Goal: Navigation & Orientation: Find specific page/section

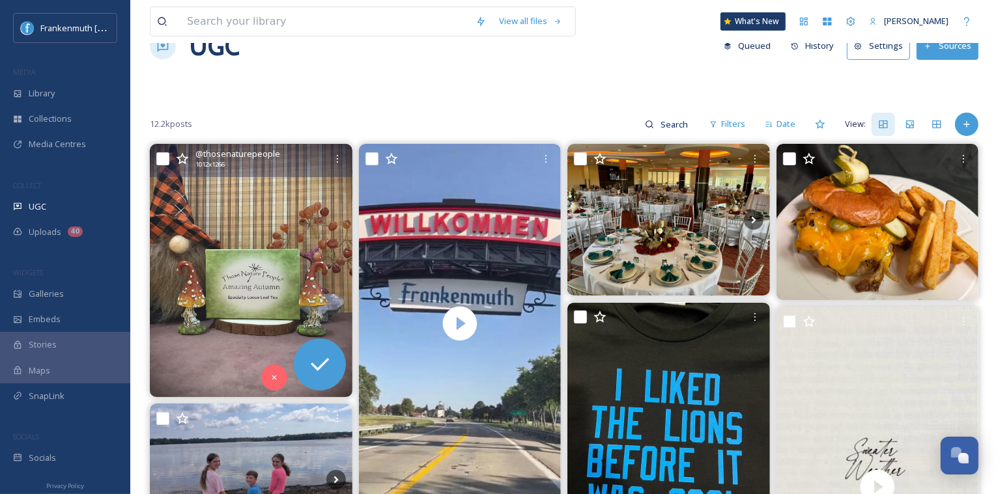
scroll to position [39, 0]
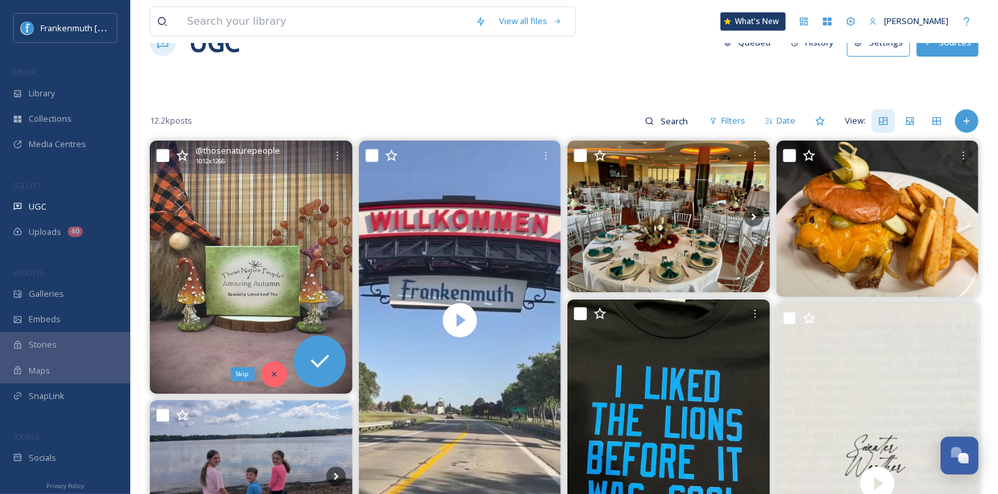
click at [273, 379] on div "Skip" at bounding box center [274, 374] width 26 height 26
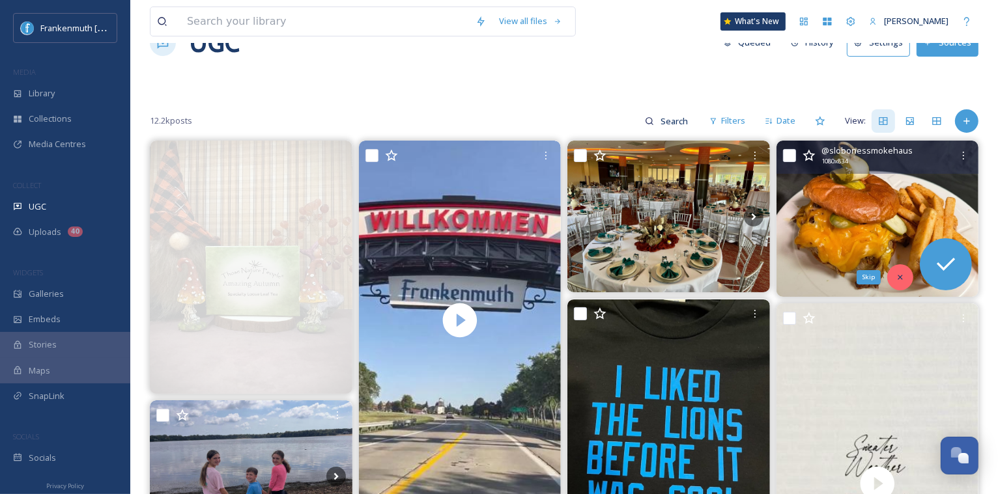
click at [897, 278] on icon at bounding box center [900, 277] width 9 height 9
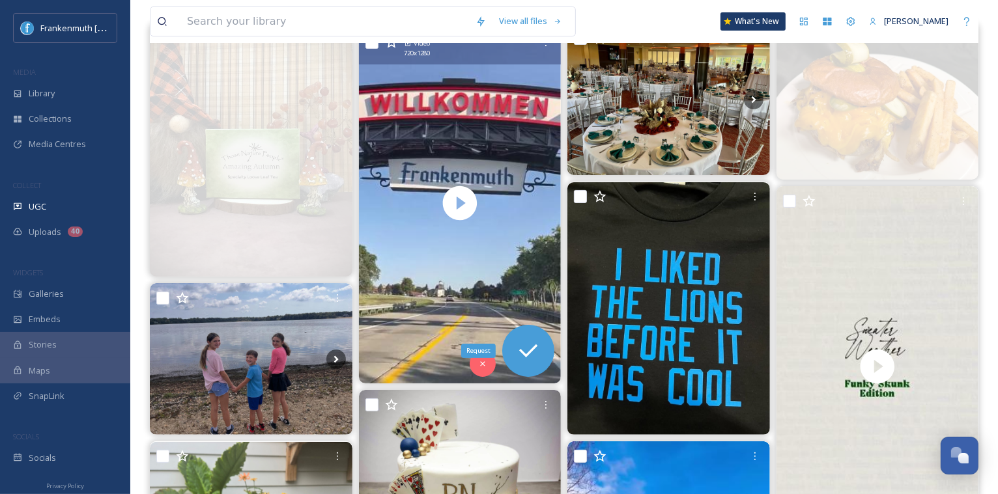
scroll to position [154, 0]
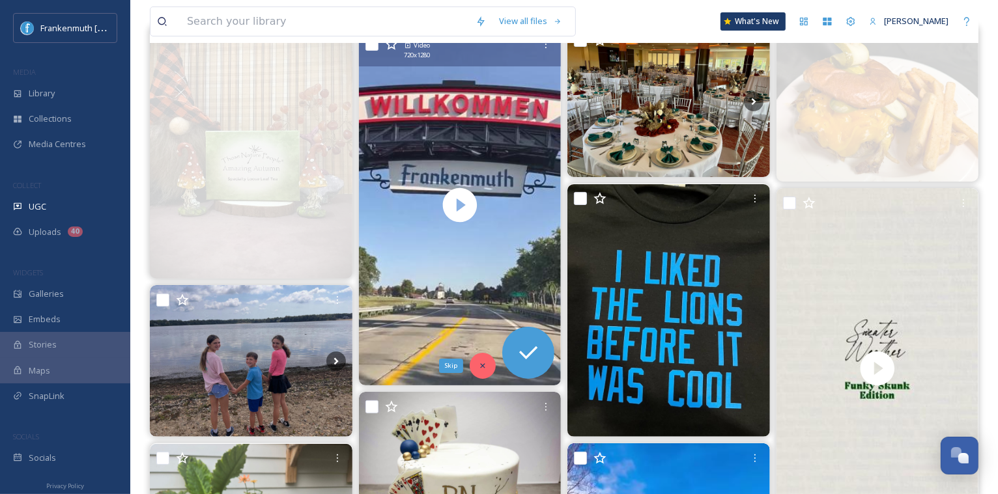
click at [488, 369] on div "Skip" at bounding box center [483, 366] width 26 height 26
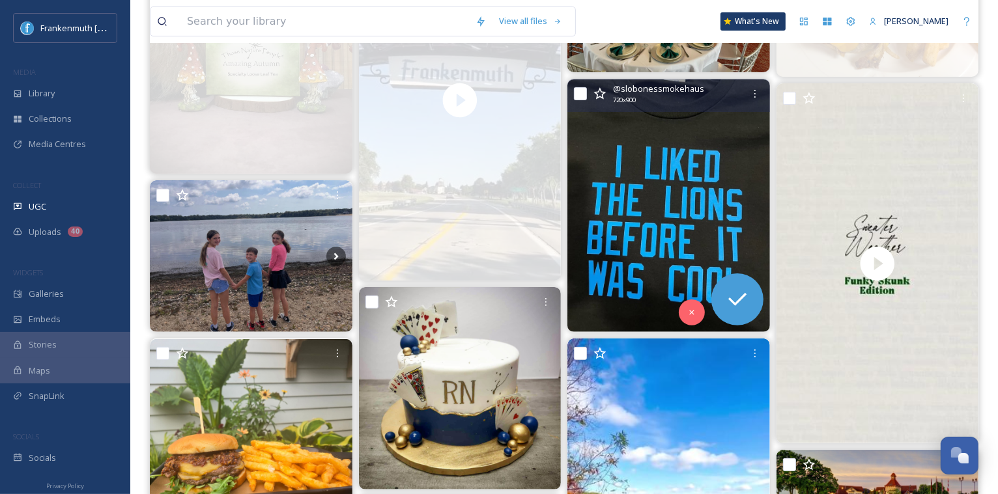
scroll to position [263, 0]
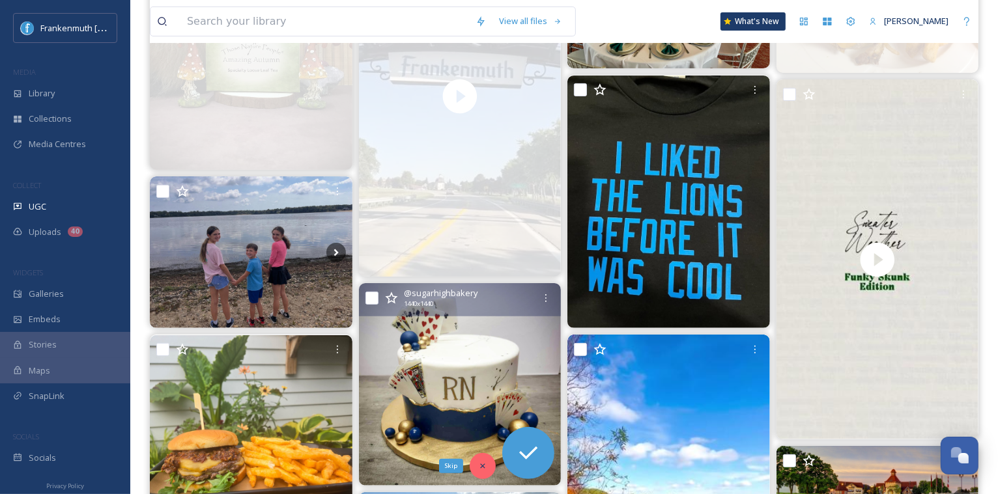
click at [490, 467] on div "Skip" at bounding box center [483, 466] width 26 height 26
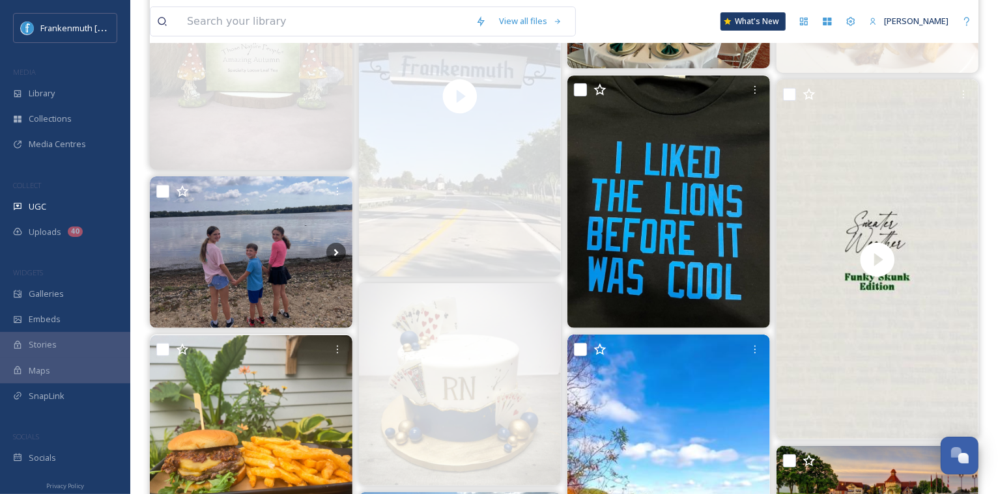
scroll to position [328, 0]
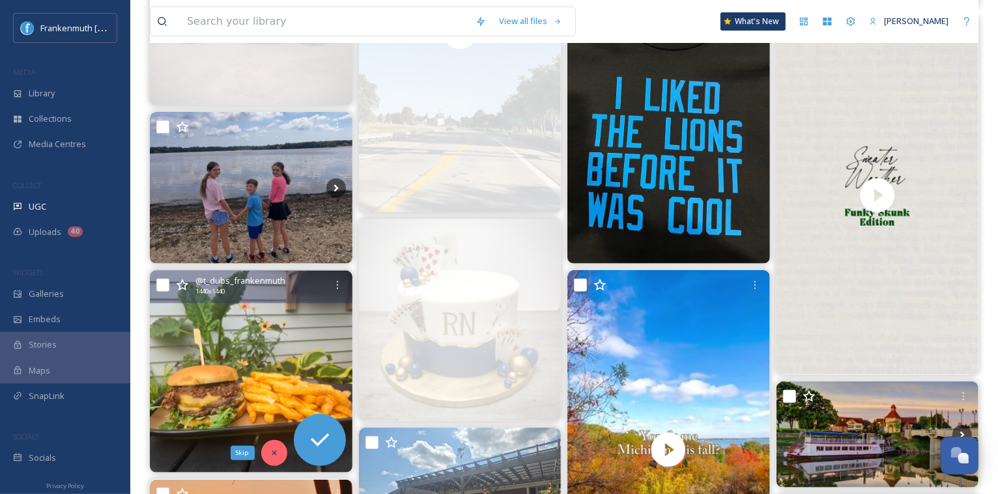
click at [273, 452] on icon at bounding box center [274, 453] width 9 height 9
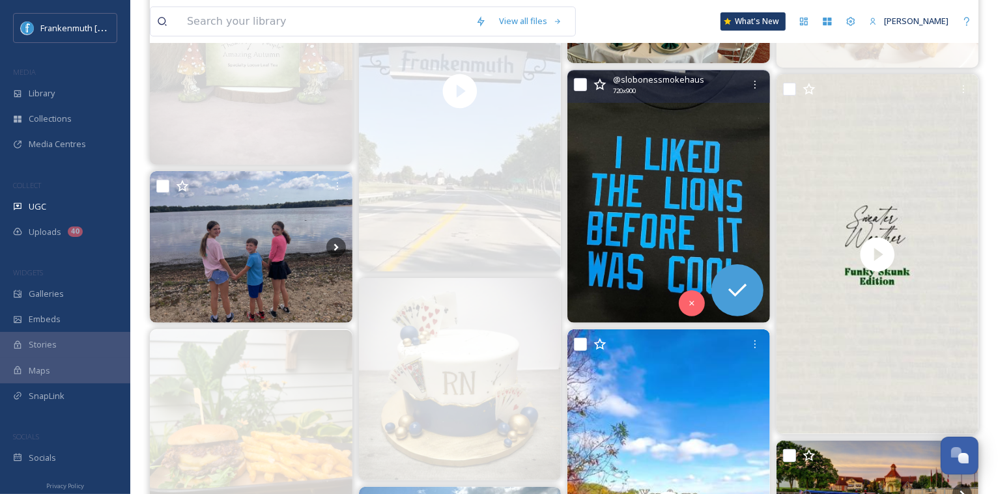
scroll to position [271, 0]
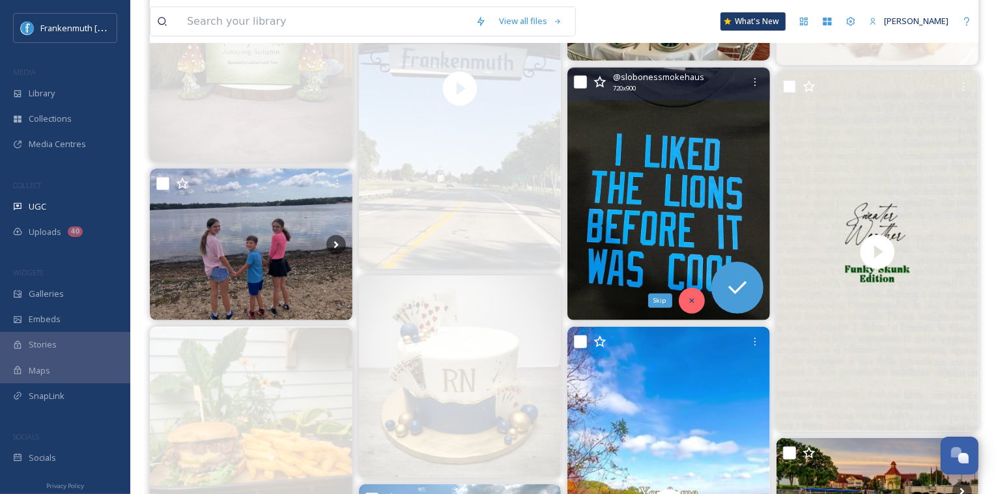
click at [694, 291] on div "Skip" at bounding box center [692, 301] width 26 height 26
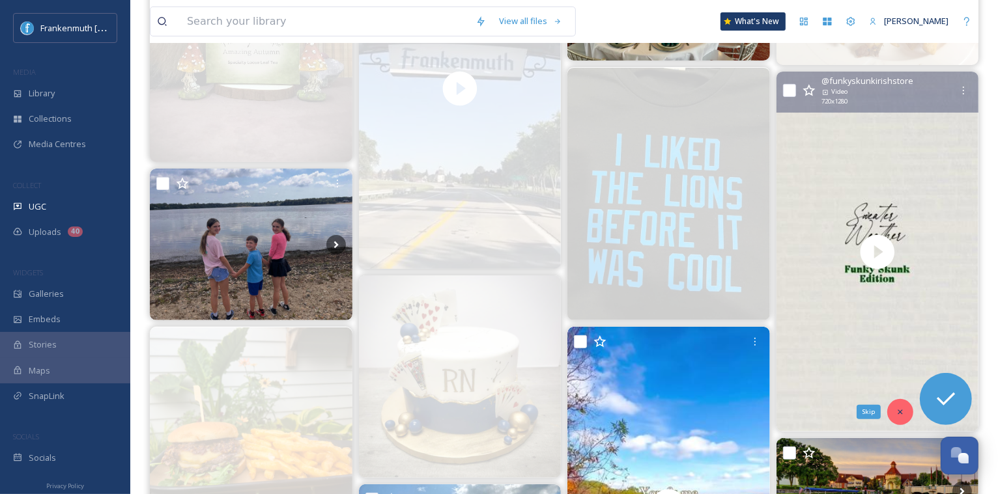
click at [903, 408] on icon at bounding box center [900, 412] width 9 height 9
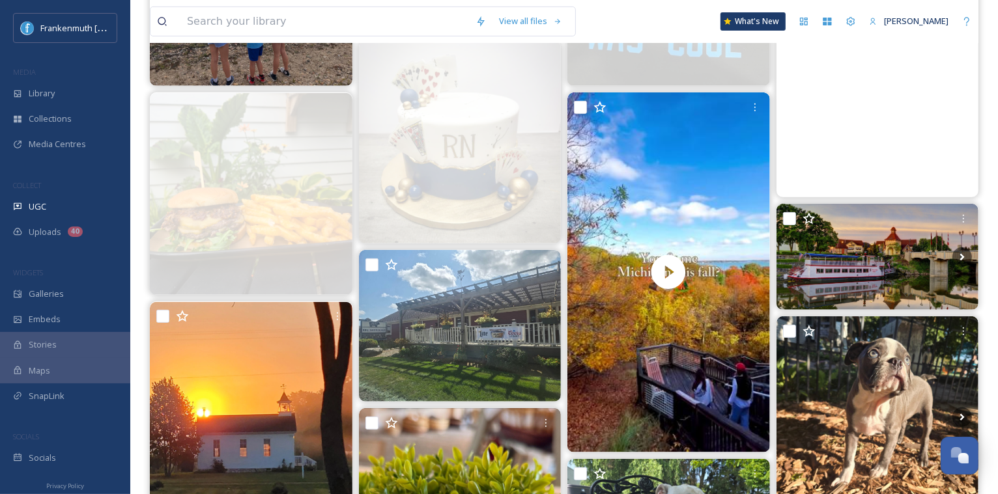
scroll to position [516, 0]
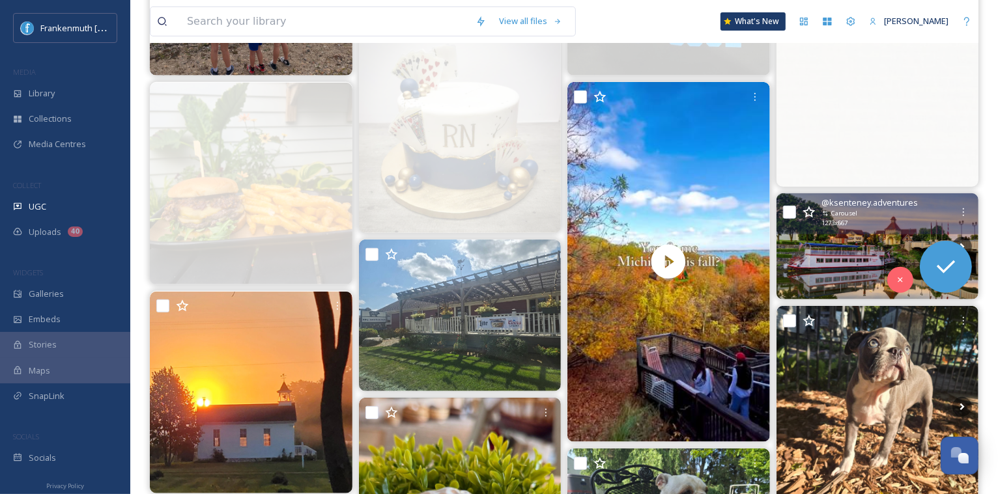
click at [881, 238] on img at bounding box center [877, 246] width 203 height 106
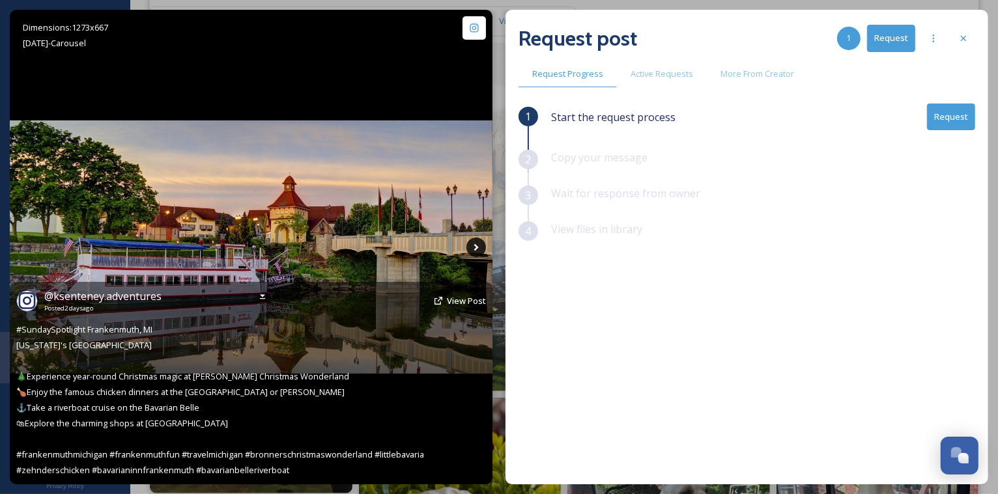
click at [473, 247] on icon at bounding box center [476, 248] width 20 height 20
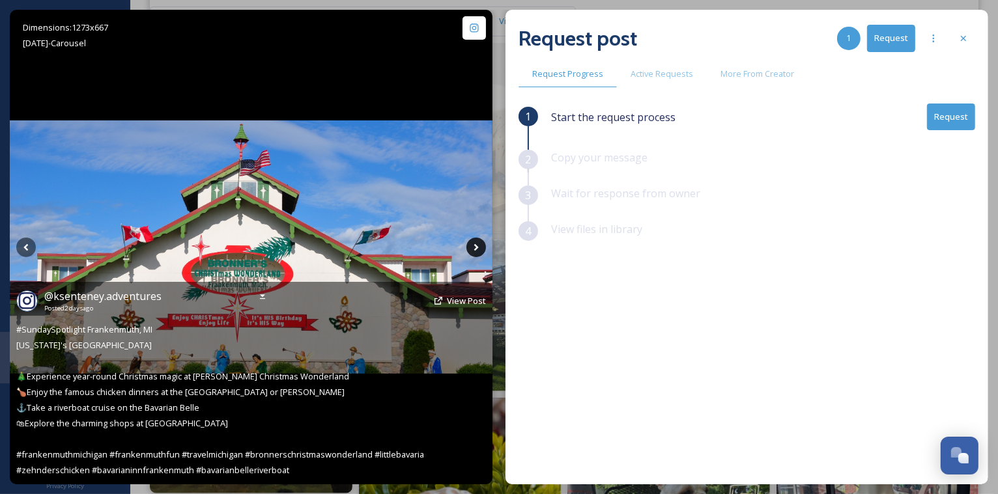
click at [473, 247] on icon at bounding box center [476, 248] width 20 height 20
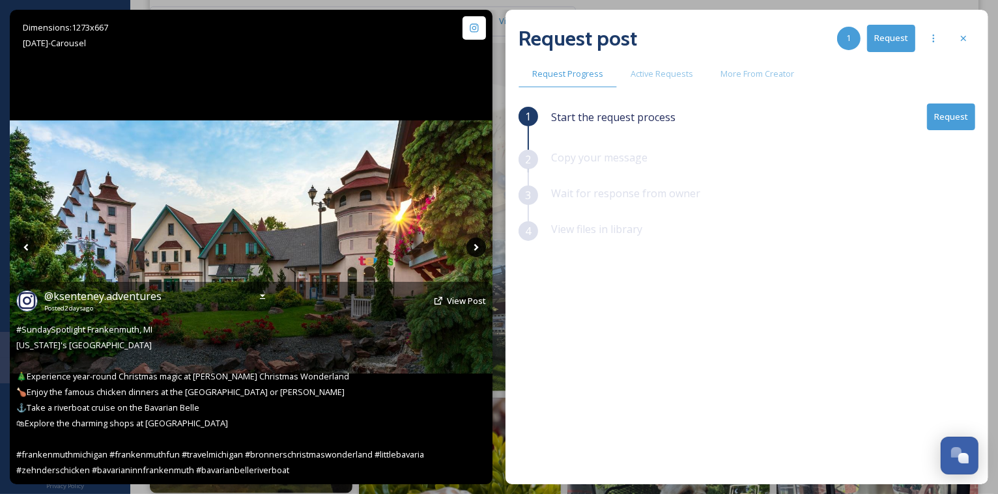
click at [473, 247] on icon at bounding box center [476, 248] width 20 height 20
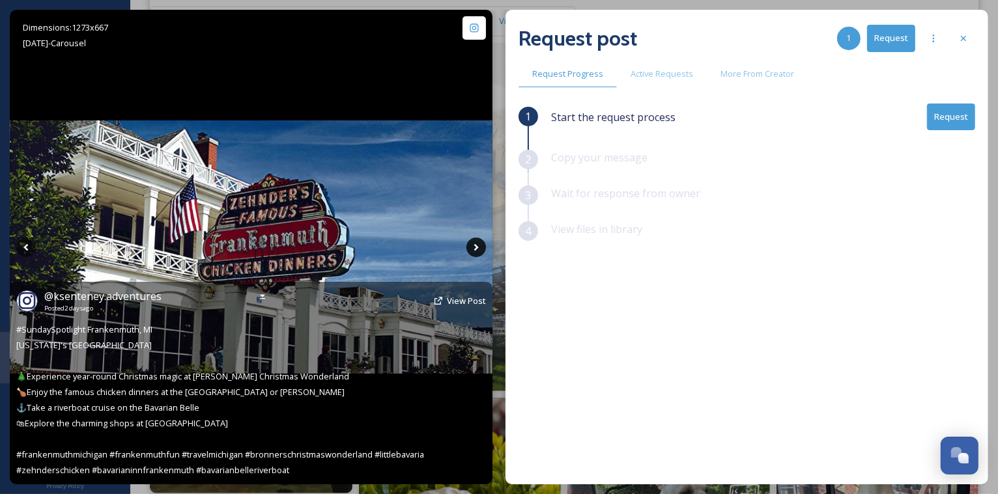
click at [473, 247] on icon at bounding box center [476, 248] width 20 height 20
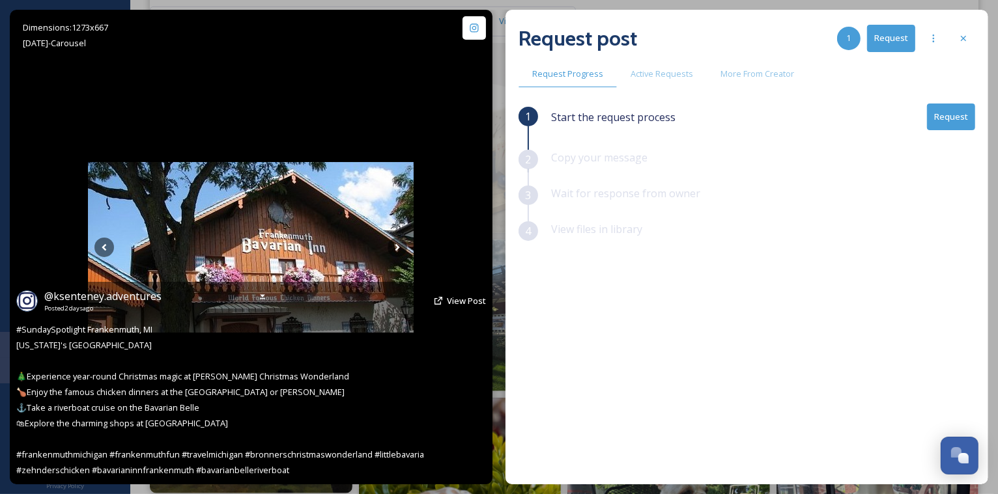
click at [473, 246] on div "Dimensions: 1273 x 667 [DATE] - Carousel @ ksenteney.adventures Posted [DATE] V…" at bounding box center [251, 247] width 483 height 475
click at [140, 299] on span "@ ksenteney.adventures" at bounding box center [102, 296] width 117 height 14
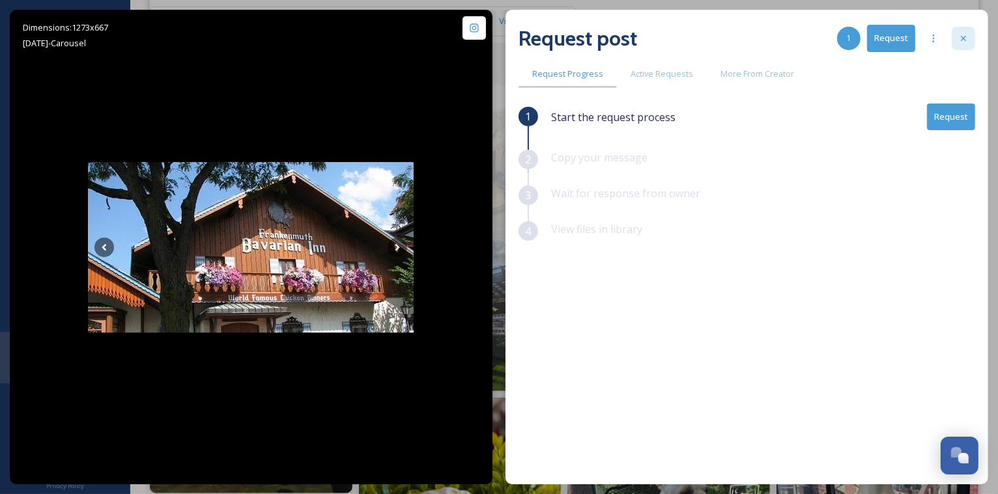
click at [952, 42] on div at bounding box center [963, 38] width 23 height 23
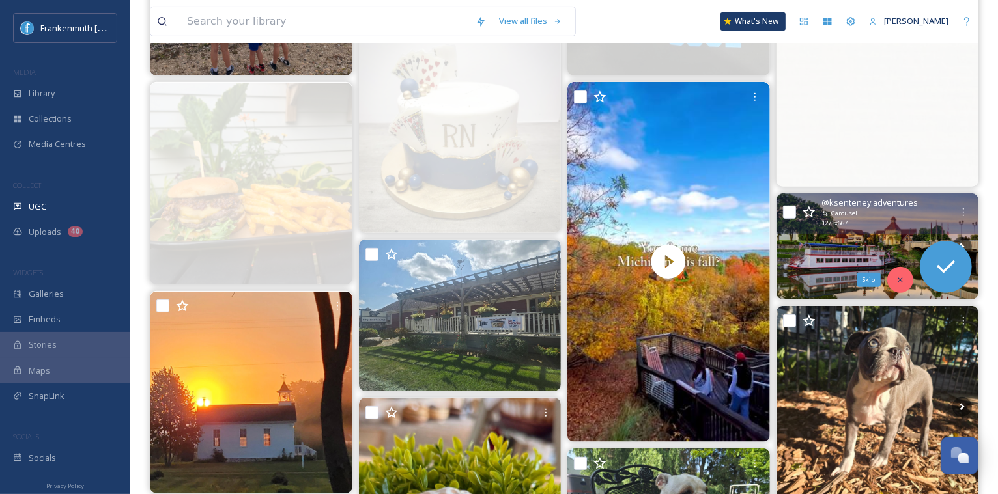
click at [892, 278] on div "Skip" at bounding box center [900, 280] width 26 height 26
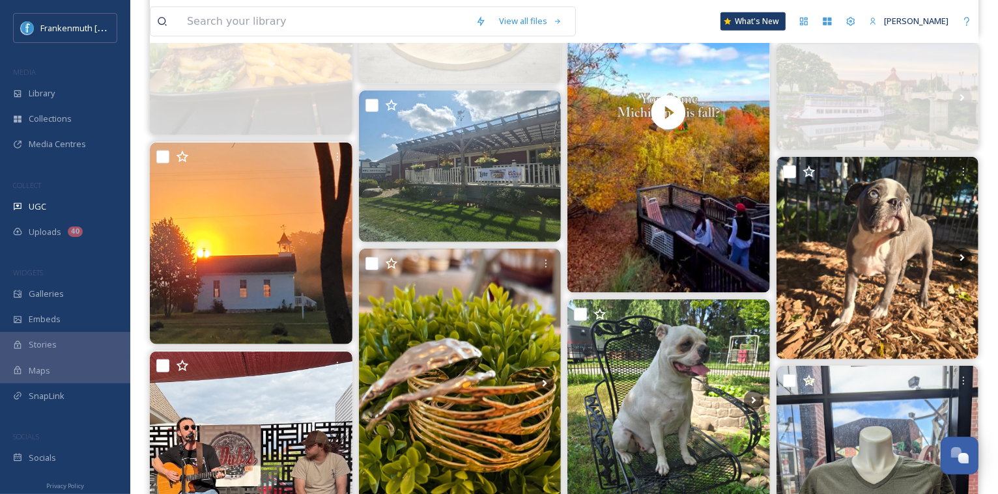
scroll to position [666, 0]
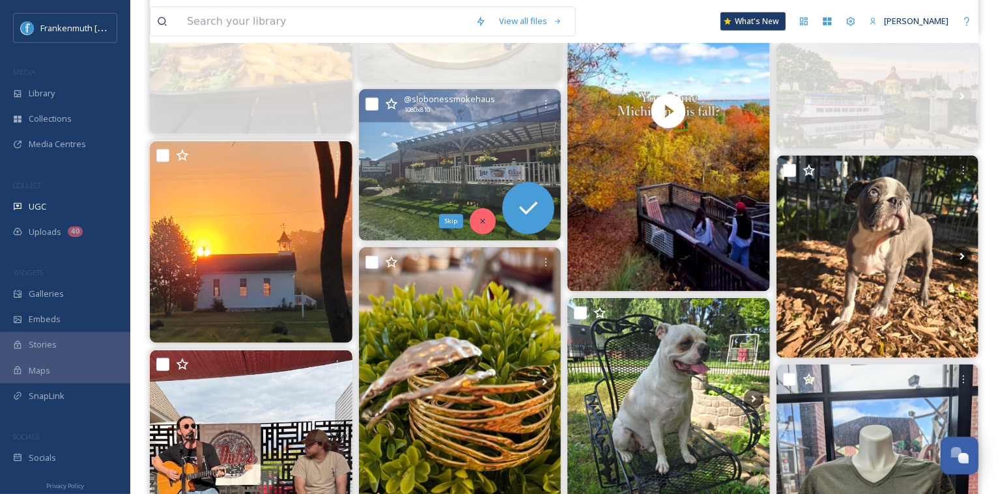
click at [488, 226] on div "Skip" at bounding box center [483, 221] width 26 height 26
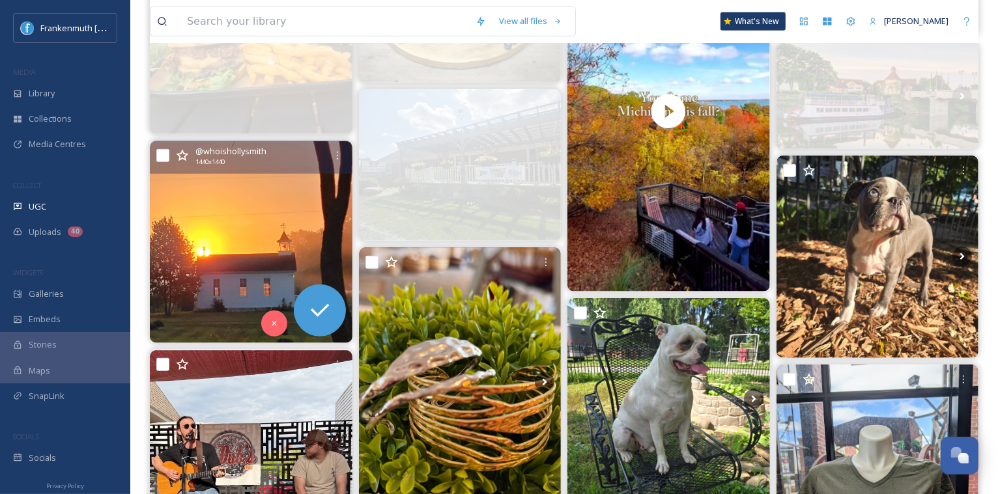
click at [248, 264] on img at bounding box center [251, 242] width 203 height 203
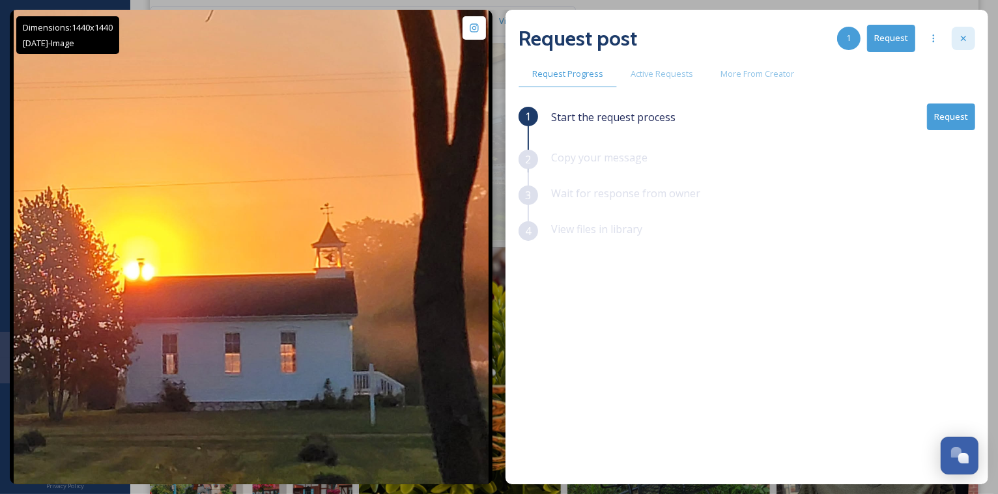
click at [966, 44] on div at bounding box center [963, 38] width 23 height 23
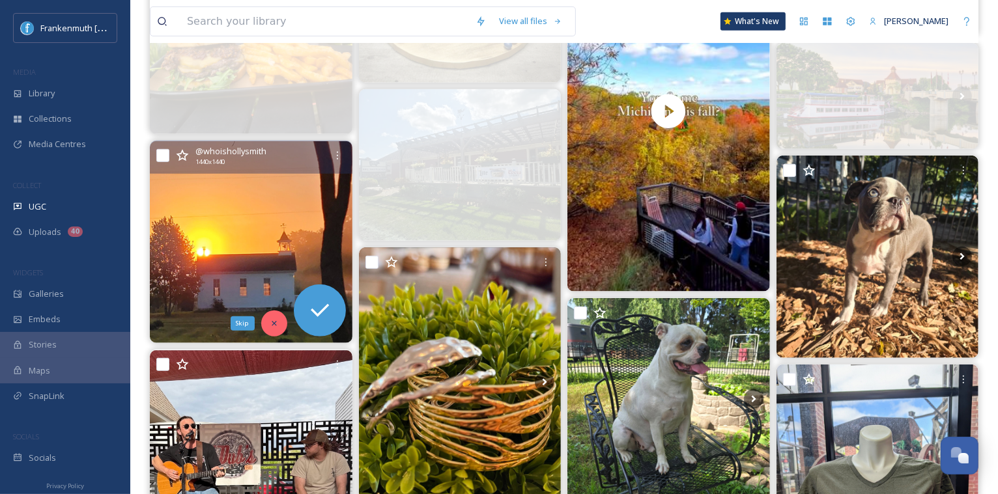
click at [276, 332] on div "Skip" at bounding box center [274, 324] width 26 height 26
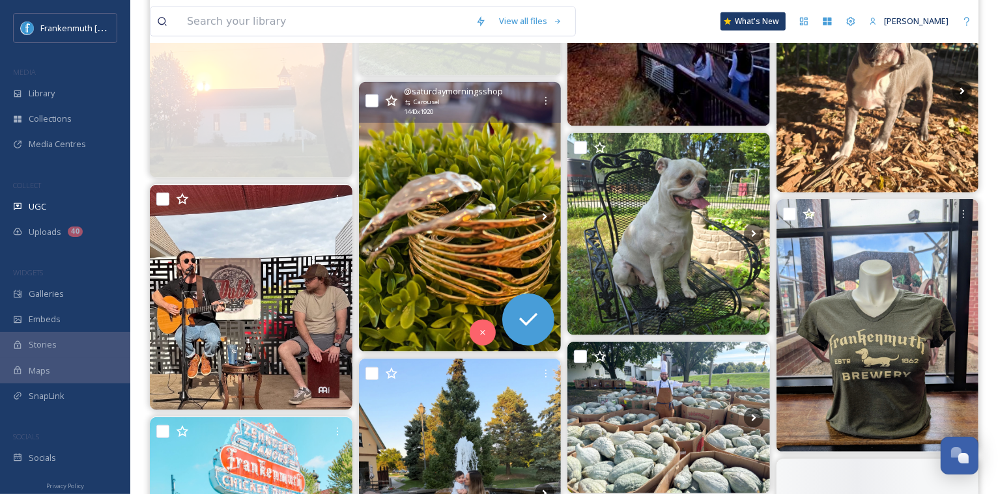
scroll to position [834, 0]
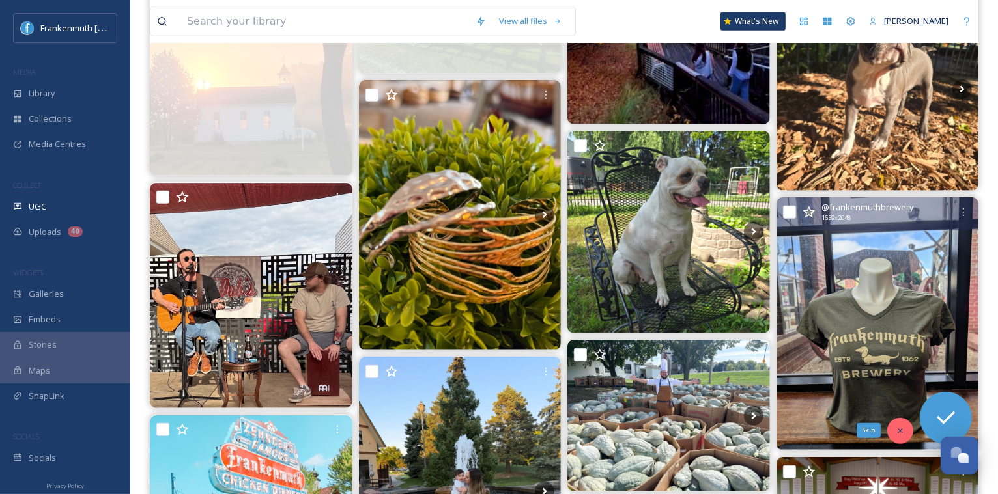
click at [912, 430] on div "Skip" at bounding box center [900, 431] width 26 height 26
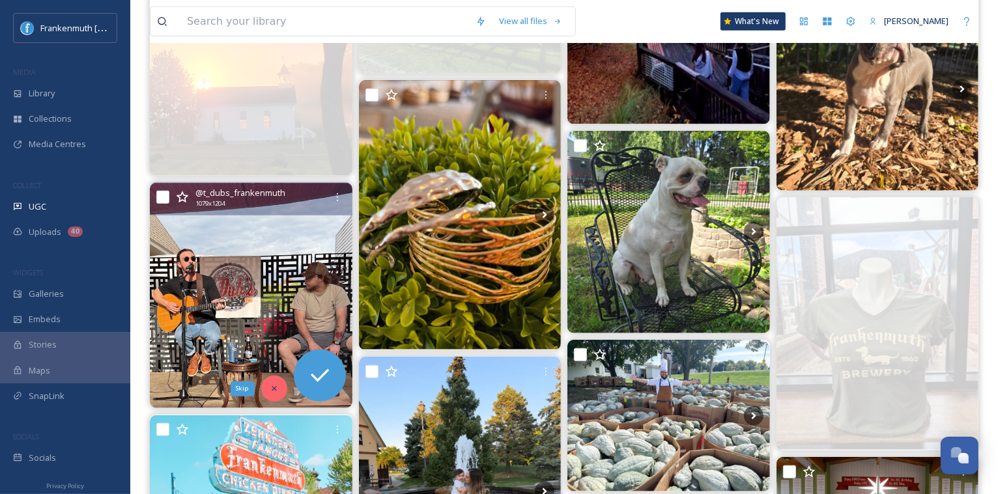
click at [278, 386] on icon at bounding box center [274, 388] width 9 height 9
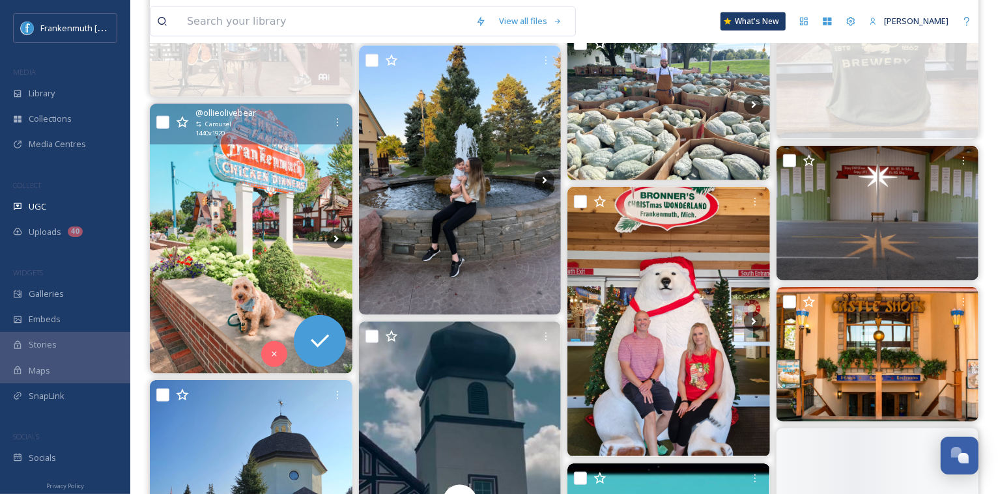
scroll to position [1161, 0]
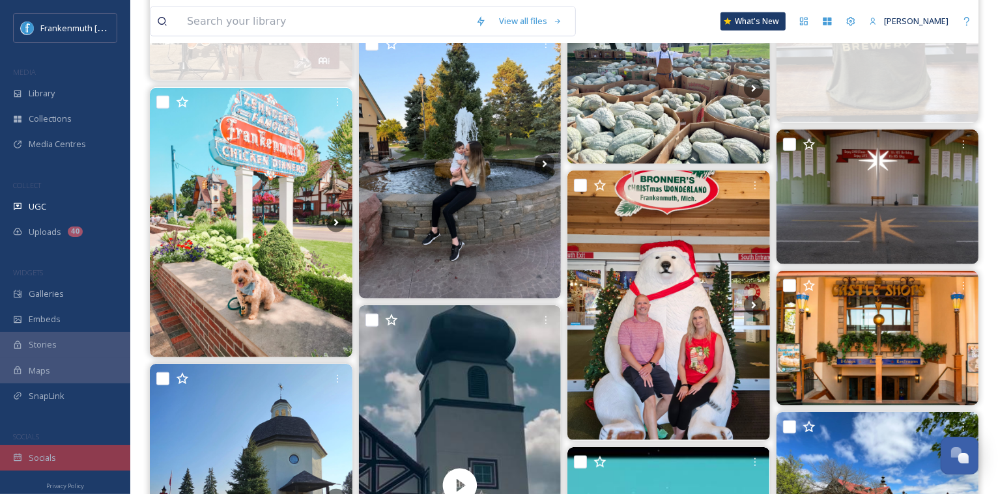
click at [75, 458] on div "Socials" at bounding box center [65, 457] width 130 height 25
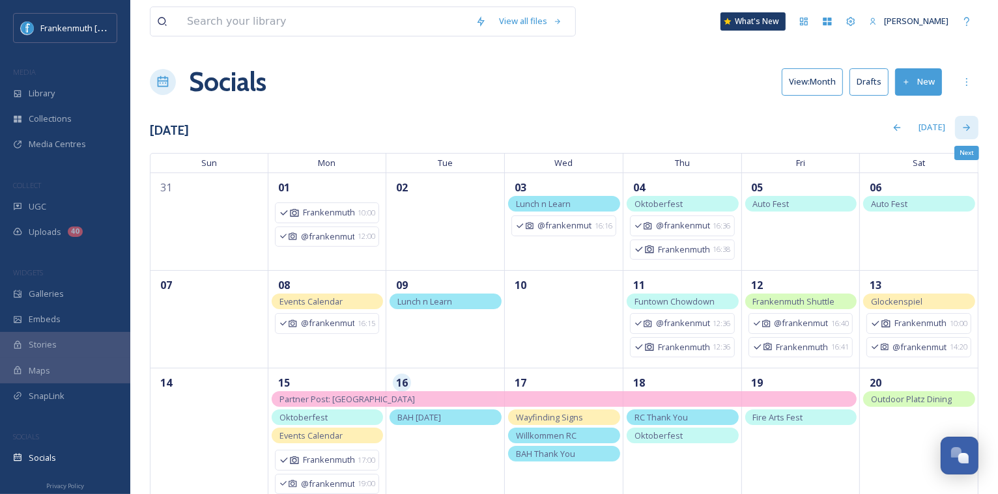
click at [970, 119] on div "Next" at bounding box center [966, 127] width 23 height 23
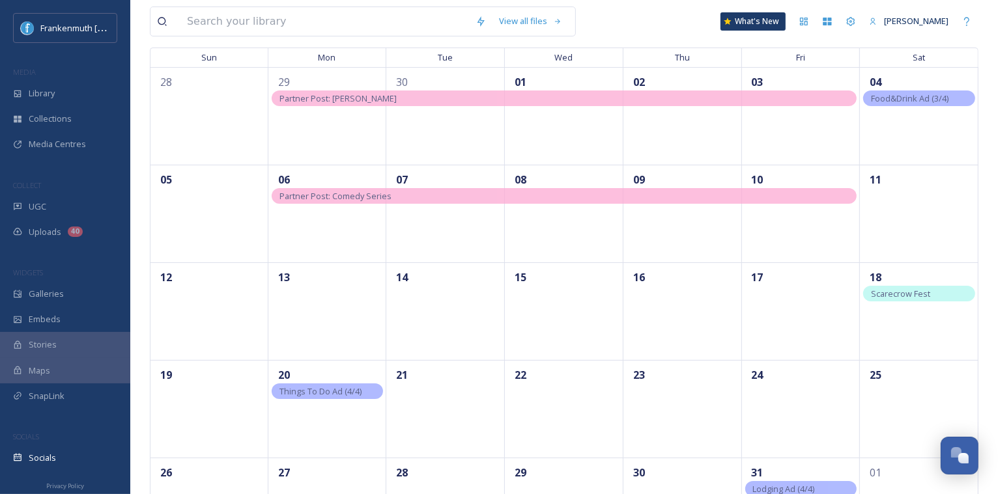
scroll to position [106, 0]
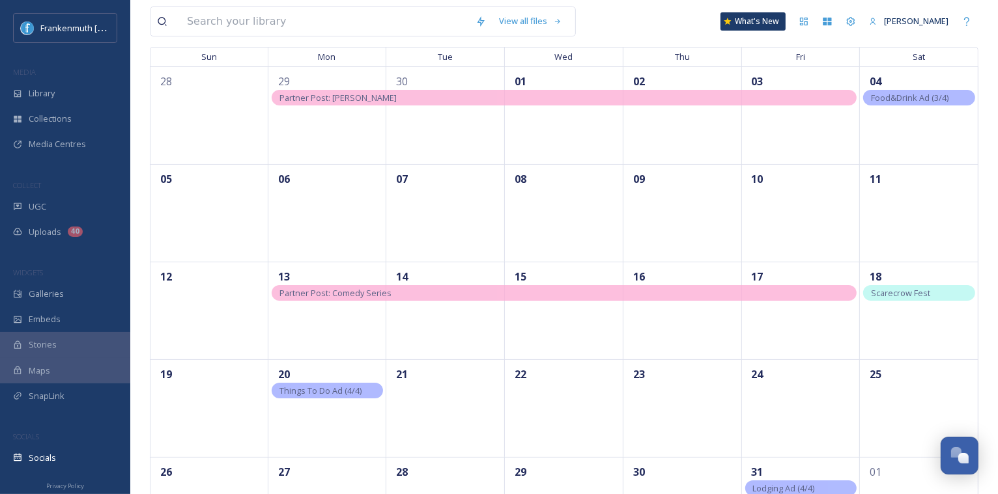
drag, startPoint x: 529, startPoint y: 196, endPoint x: 268, endPoint y: 29, distance: 309.8
